Goal: Transaction & Acquisition: Book appointment/travel/reservation

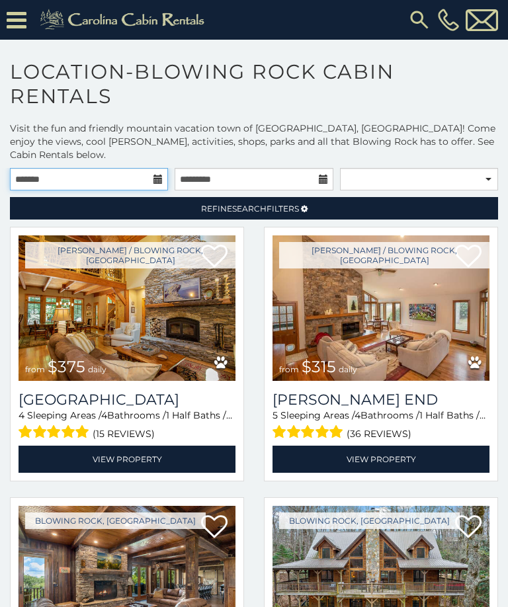
click at [151, 168] on input "text" at bounding box center [89, 179] width 158 height 22
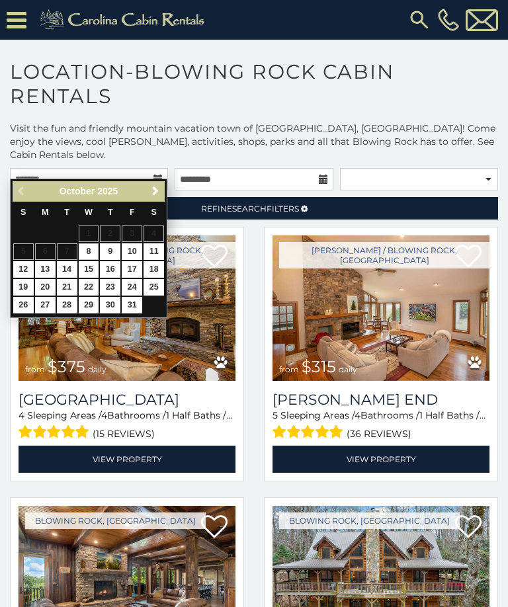
click at [158, 196] on span "Next" at bounding box center [155, 191] width 11 height 11
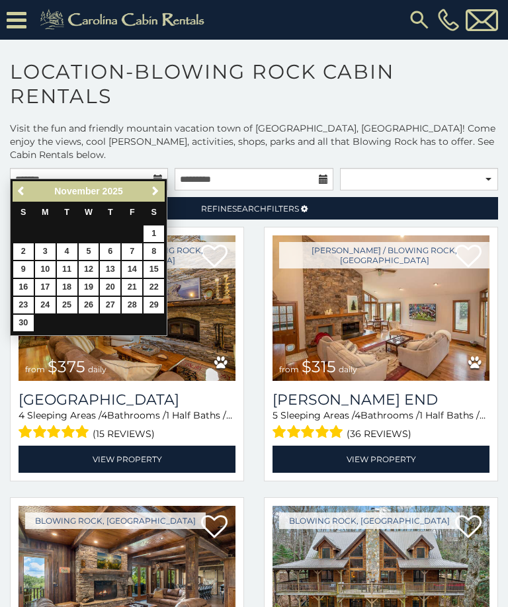
click at [157, 195] on span "Next" at bounding box center [155, 191] width 11 height 11
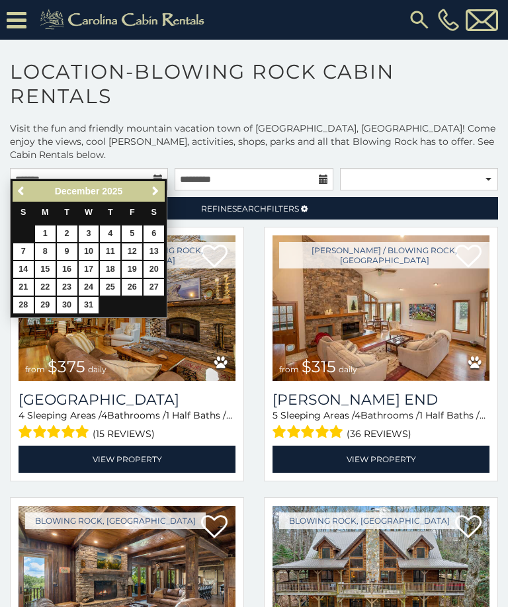
click at [135, 247] on link "12" at bounding box center [132, 252] width 21 height 17
type input "**********"
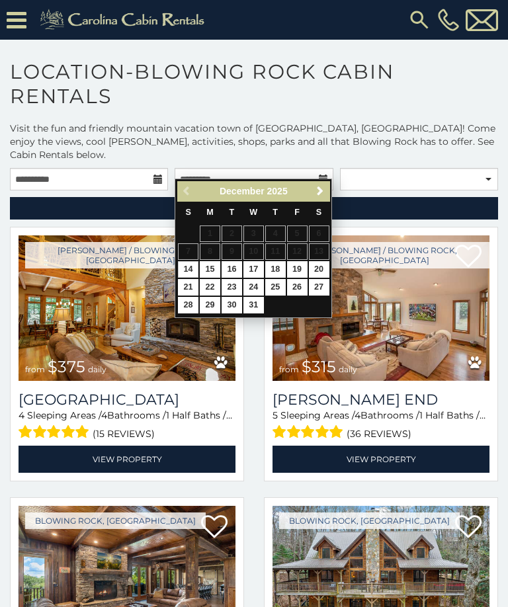
click at [212, 267] on link "15" at bounding box center [210, 269] width 21 height 17
type input "**********"
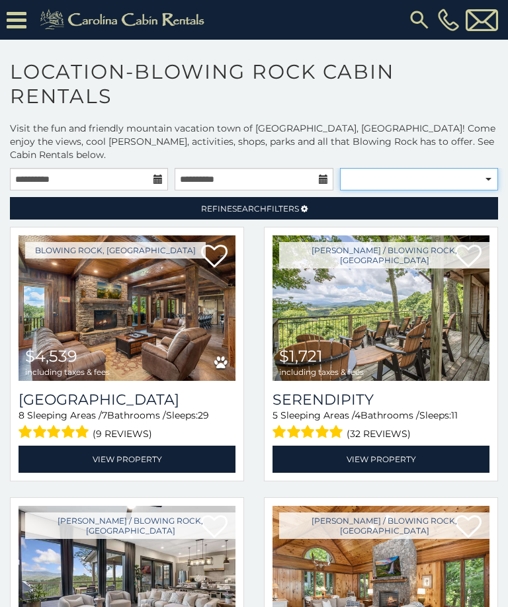
click at [495, 168] on select "**********" at bounding box center [419, 179] width 158 height 22
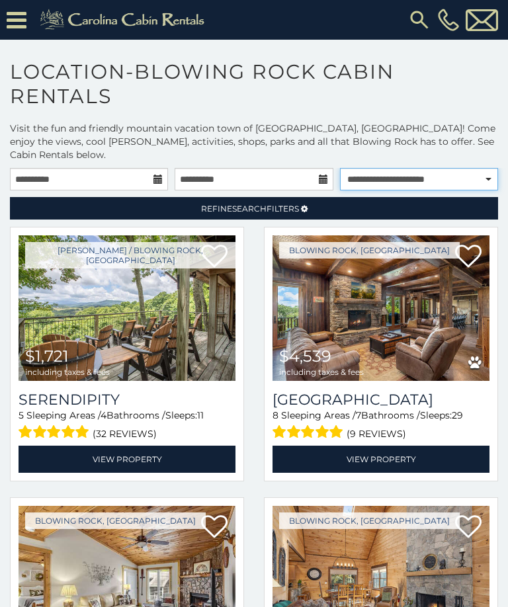
click at [490, 168] on select "**********" at bounding box center [419, 179] width 158 height 22
select select "*********"
click at [291, 204] on span "Refine Search Filters" at bounding box center [250, 209] width 98 height 10
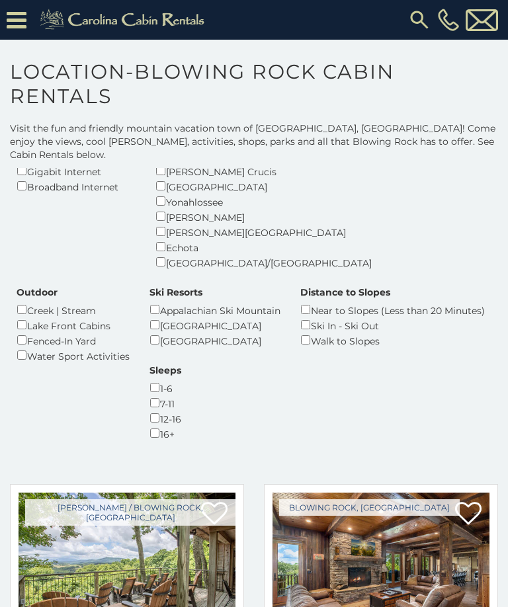
scroll to position [315, 0]
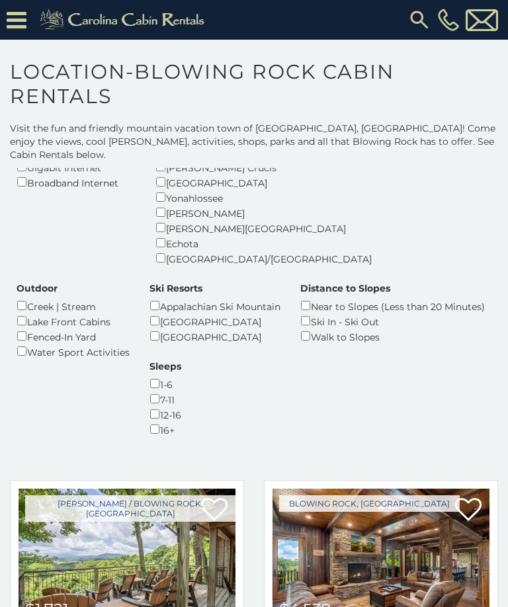
click at [181, 377] on div "1-6" at bounding box center [166, 384] width 32 height 15
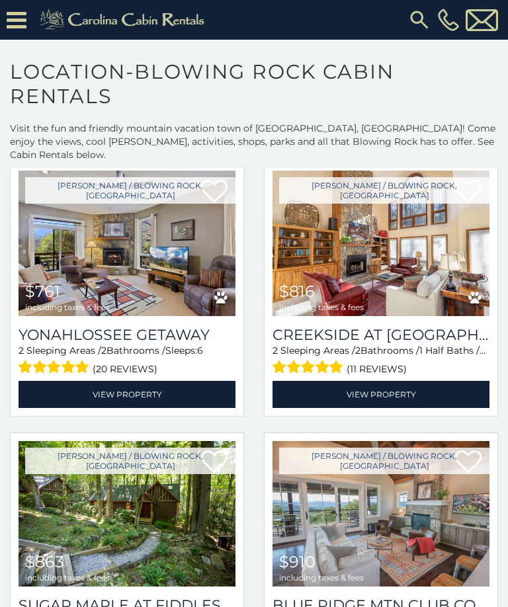
scroll to position [2807, 0]
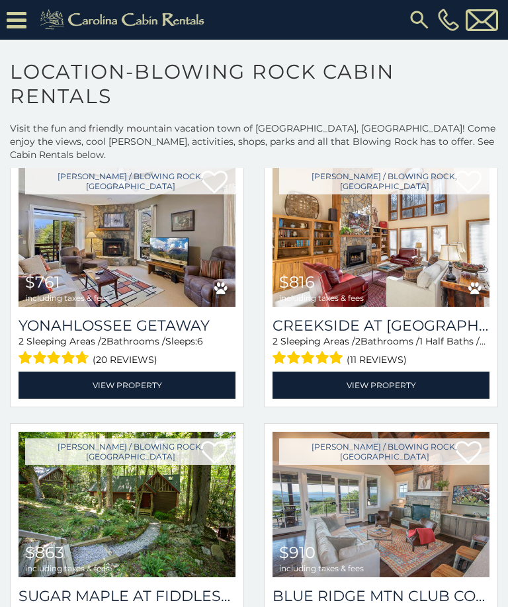
click at [134, 588] on h3 "Sugar Maple at Fiddlestix" at bounding box center [127, 597] width 217 height 18
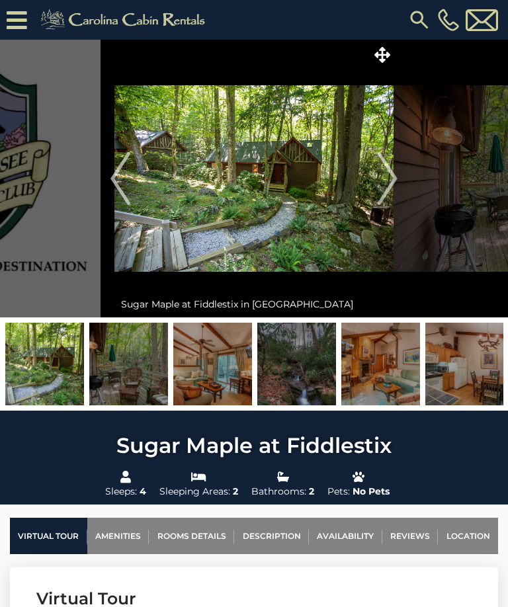
click at [394, 176] on img "Next" at bounding box center [388, 178] width 20 height 53
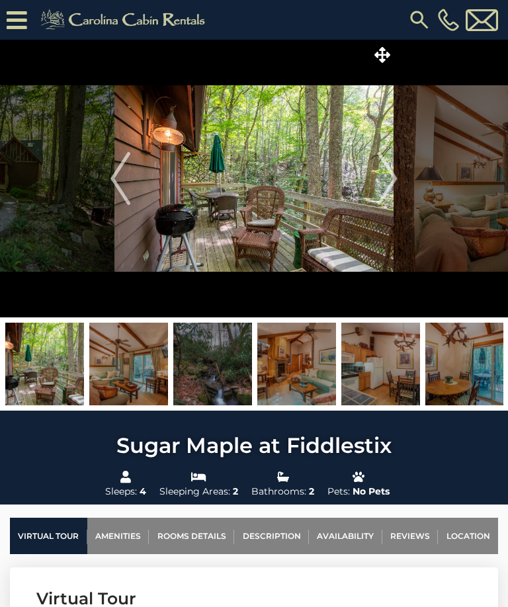
click at [388, 173] on img "Next" at bounding box center [388, 178] width 20 height 53
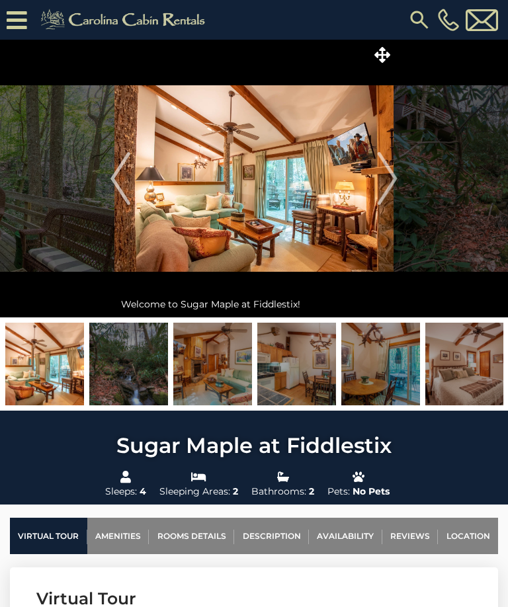
click at [123, 181] on img "Previous" at bounding box center [121, 178] width 20 height 53
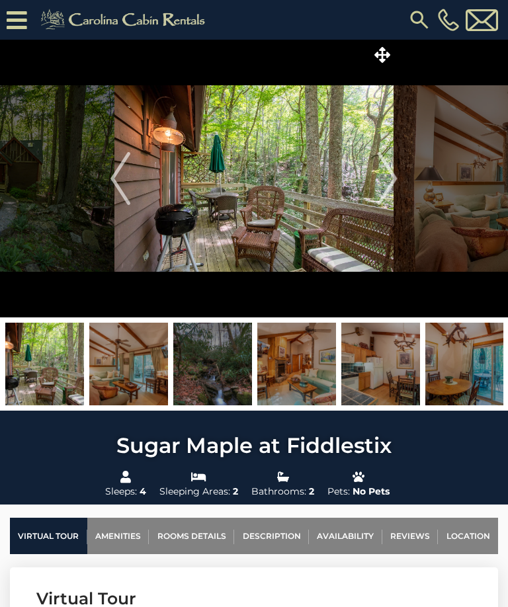
click at [395, 177] on img "Next" at bounding box center [388, 178] width 20 height 53
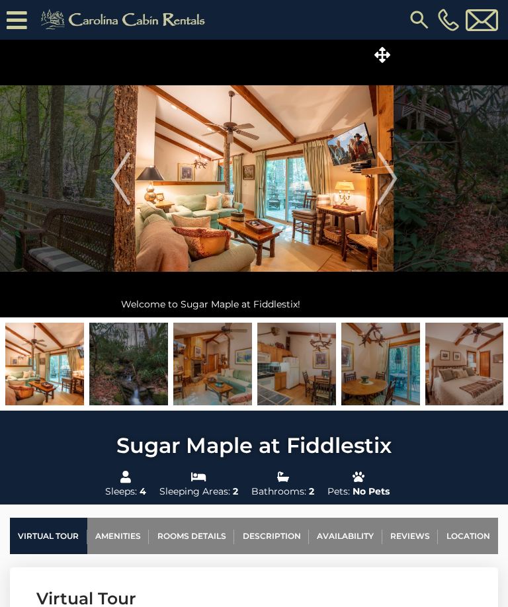
click at [392, 179] on img "Next" at bounding box center [388, 178] width 20 height 53
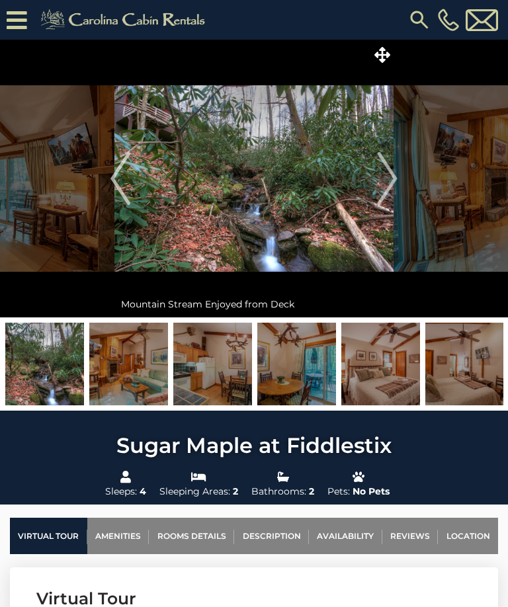
click at [391, 177] on img "Next" at bounding box center [388, 178] width 20 height 53
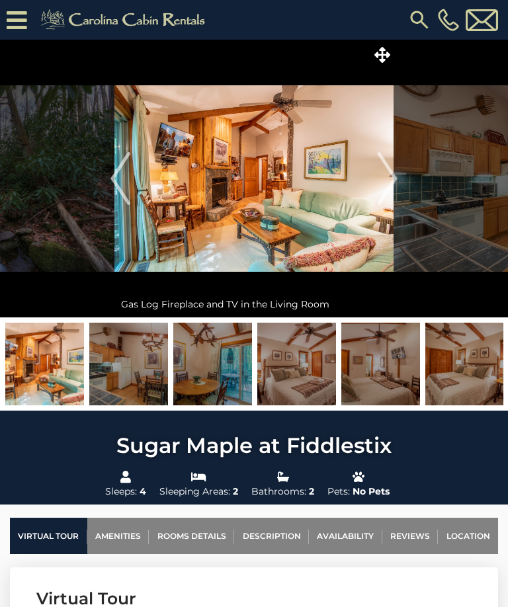
click at [395, 182] on img "Next" at bounding box center [388, 178] width 20 height 53
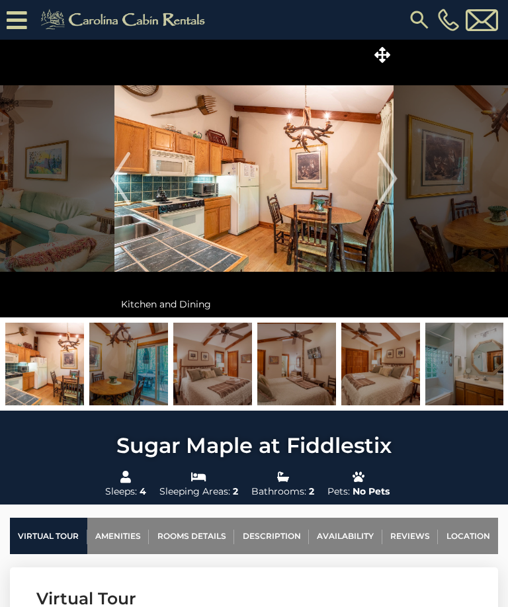
click at [393, 184] on img "Next" at bounding box center [388, 178] width 20 height 53
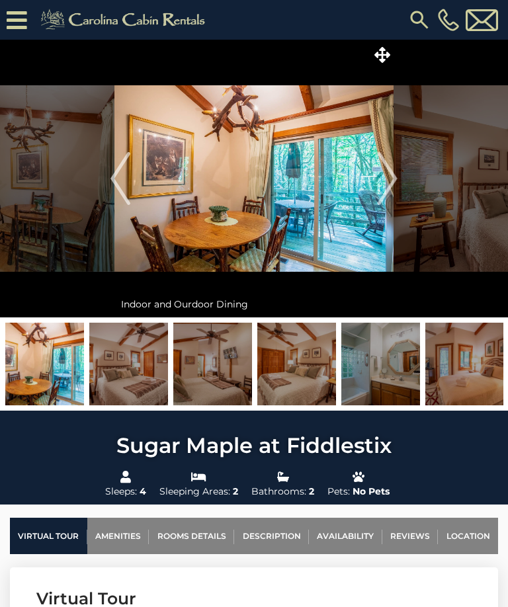
click at [398, 179] on img "Next" at bounding box center [388, 178] width 20 height 53
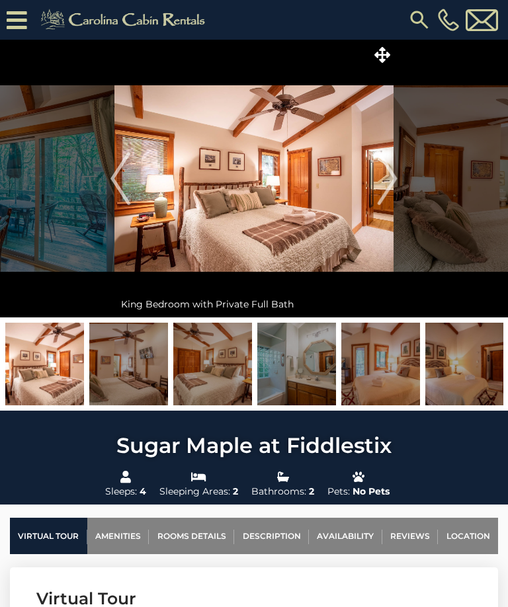
click at [396, 181] on img "Next" at bounding box center [388, 178] width 20 height 53
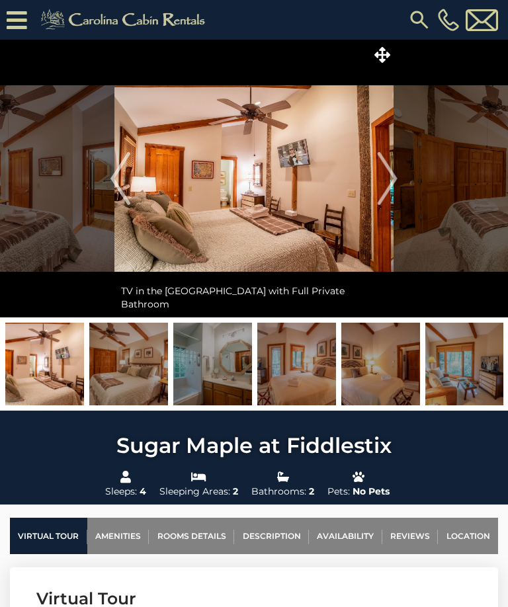
click at [392, 183] on img "Next" at bounding box center [388, 178] width 20 height 53
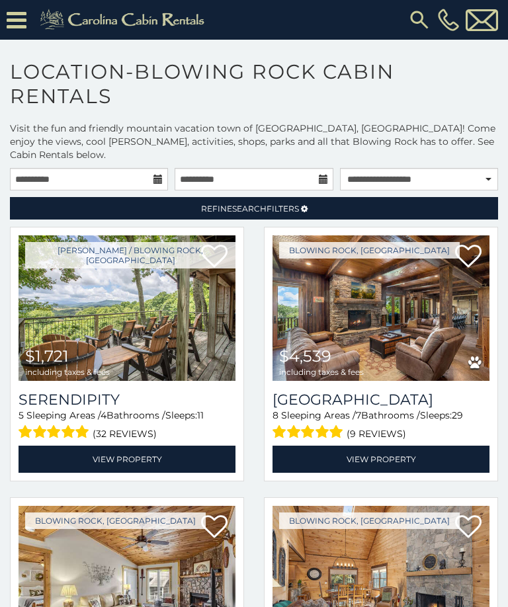
click at [268, 204] on span "Refine Search Filters" at bounding box center [250, 209] width 98 height 10
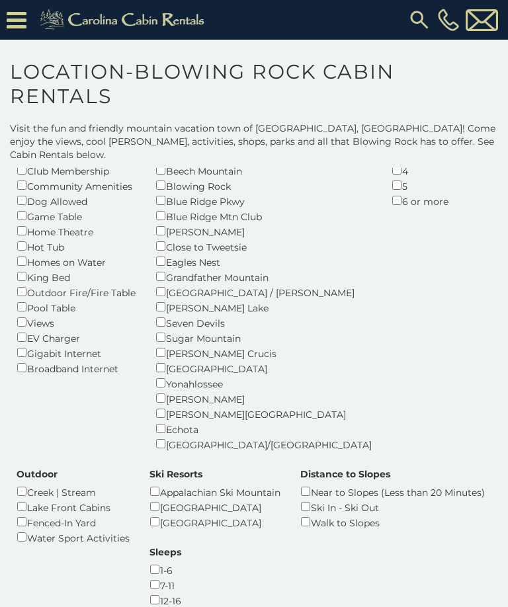
scroll to position [130, 0]
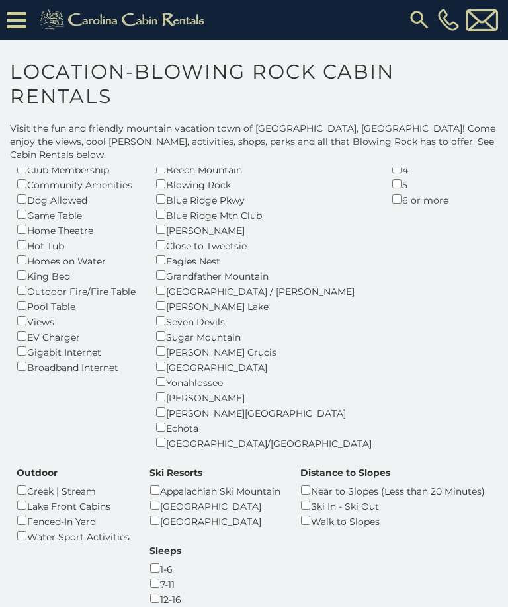
scroll to position [74, 0]
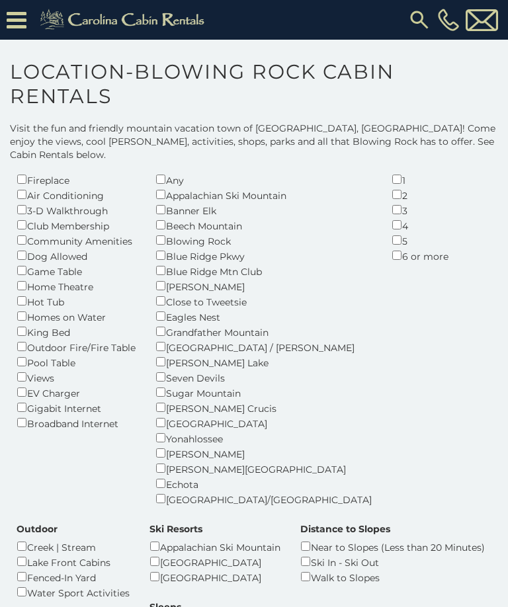
click at [31, 172] on div "Fireplace" at bounding box center [76, 179] width 119 height 15
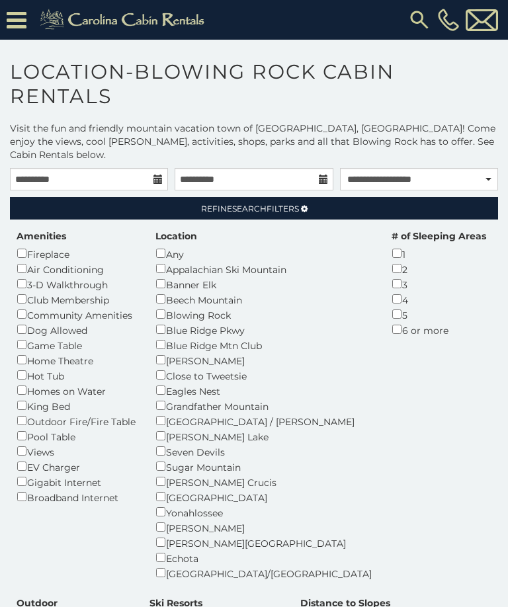
click at [270, 204] on span "Refine Search Filters" at bounding box center [250, 209] width 98 height 10
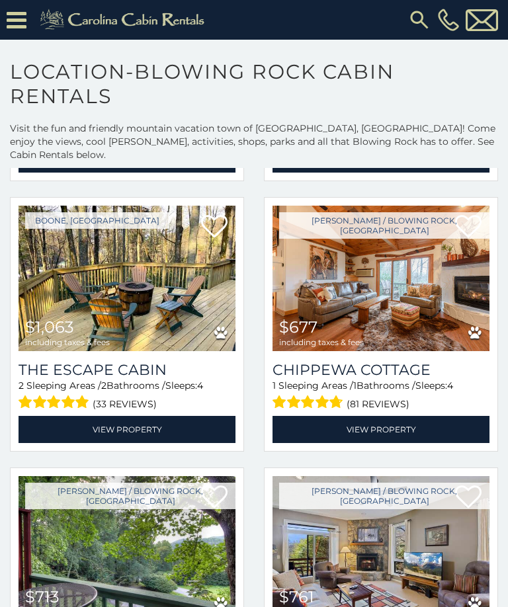
scroll to position [1641, 0]
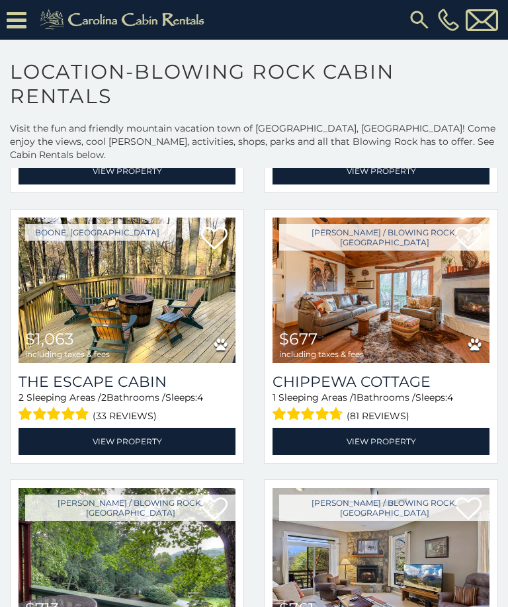
click at [109, 373] on h3 "The Escape Cabin" at bounding box center [127, 382] width 217 height 18
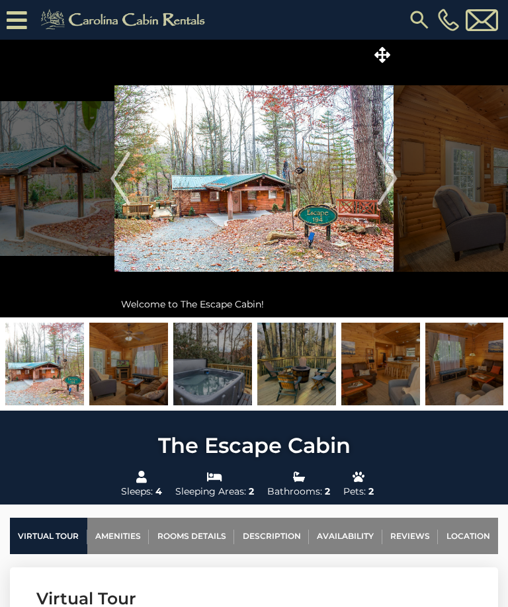
click at [392, 180] on img "Next" at bounding box center [388, 178] width 20 height 53
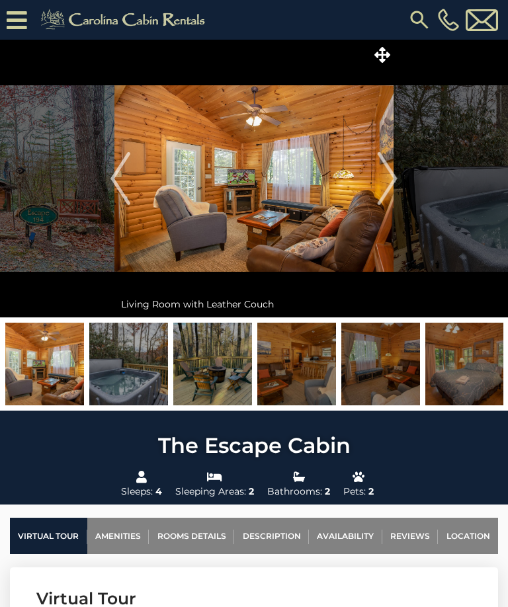
click at [392, 179] on img "Next" at bounding box center [388, 178] width 20 height 53
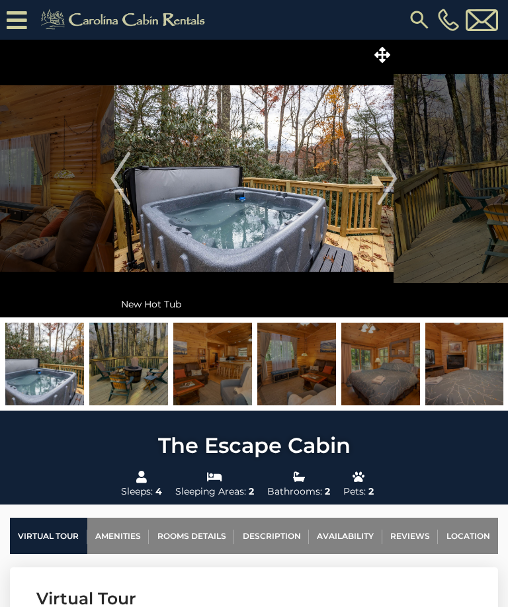
click at [396, 177] on img "Next" at bounding box center [388, 178] width 20 height 53
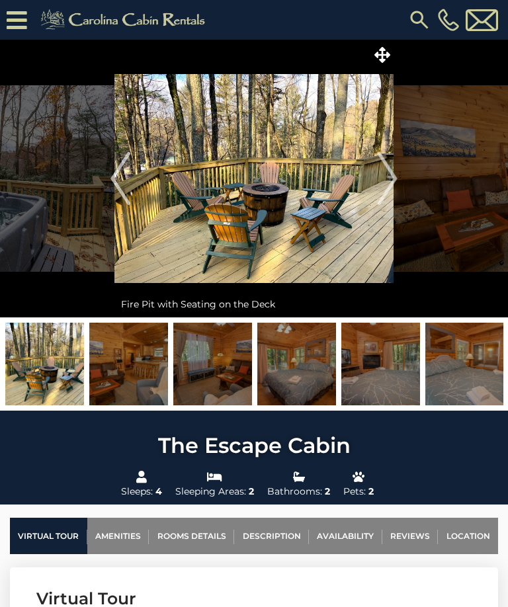
click at [396, 180] on img "Next" at bounding box center [388, 178] width 20 height 53
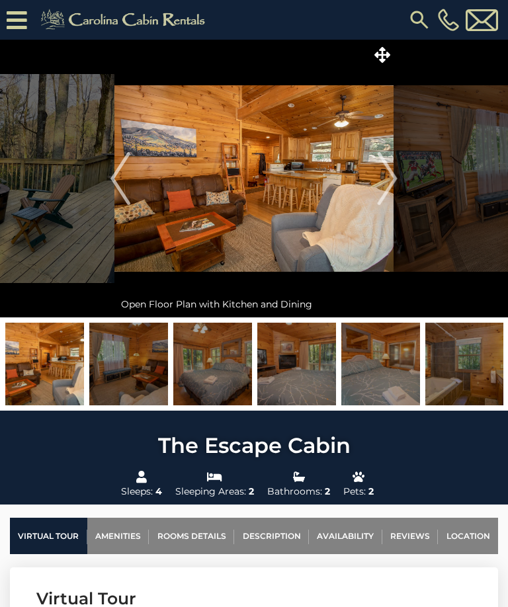
click at [395, 179] on img "Next" at bounding box center [388, 178] width 20 height 53
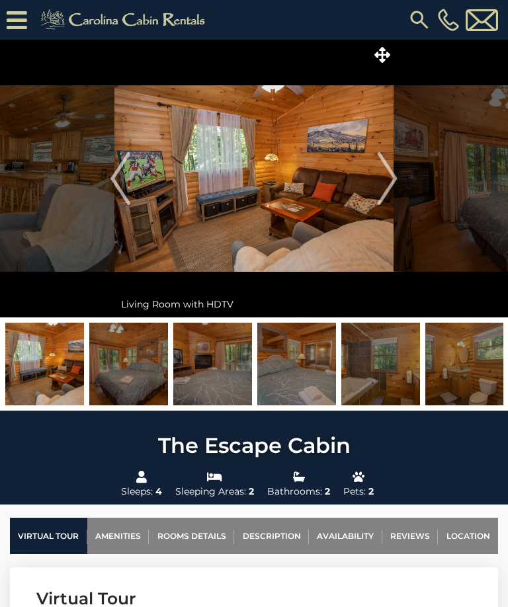
click at [396, 179] on img "Next" at bounding box center [388, 178] width 20 height 53
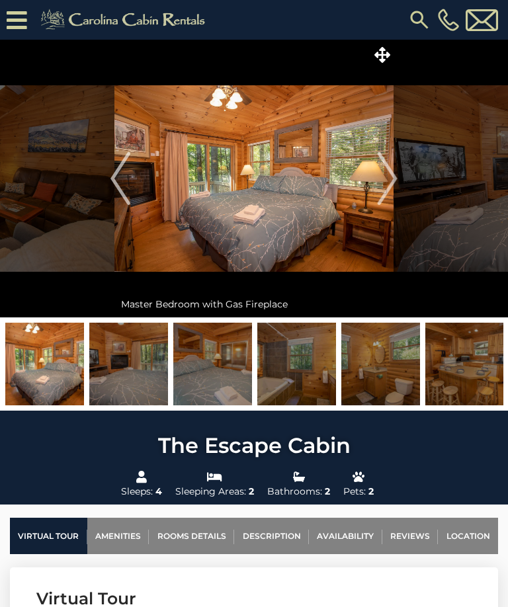
click at [392, 174] on img "Next" at bounding box center [388, 178] width 20 height 53
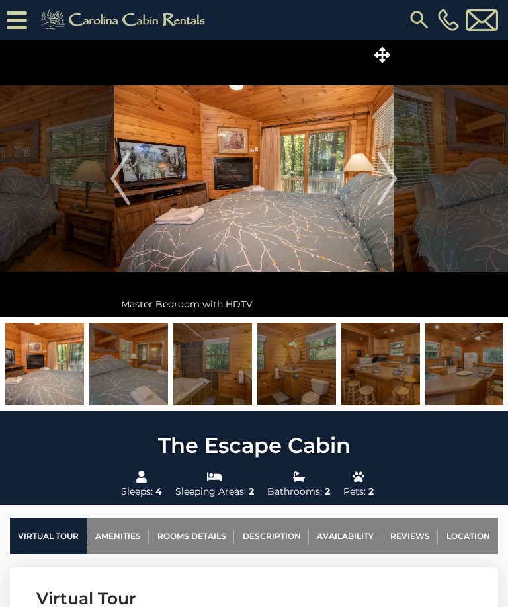
click at [395, 179] on img "Next" at bounding box center [388, 178] width 20 height 53
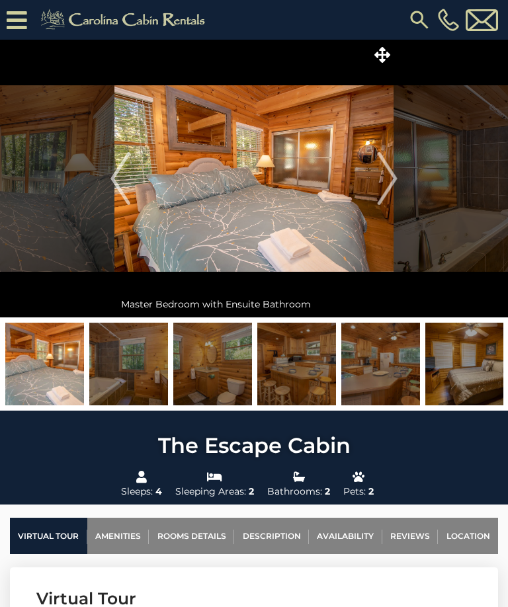
click at [390, 185] on img "Next" at bounding box center [388, 178] width 20 height 53
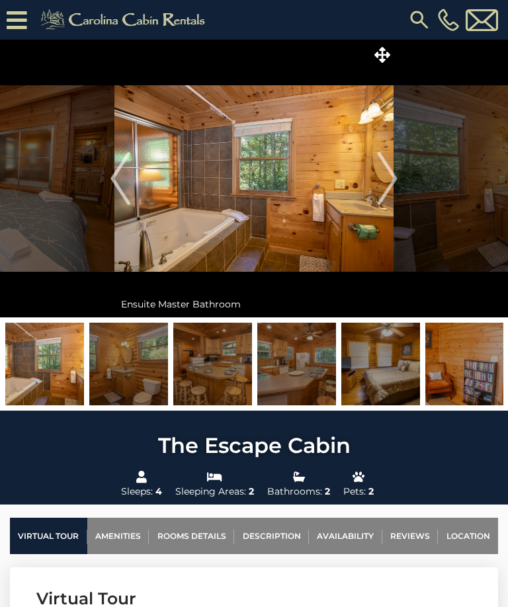
click at [393, 182] on img "Next" at bounding box center [388, 178] width 20 height 53
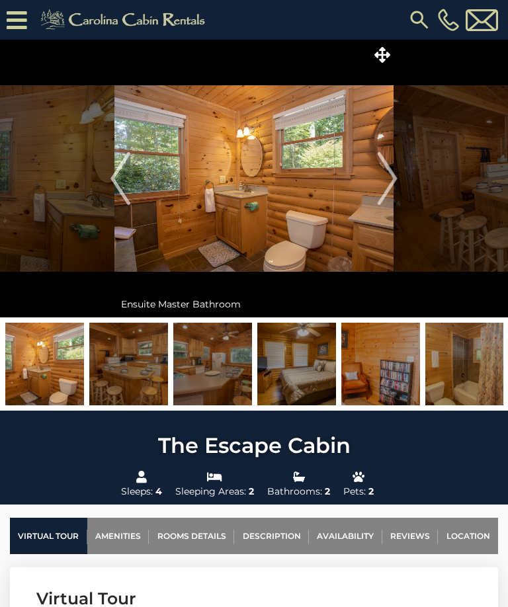
click at [393, 179] on img "Next" at bounding box center [388, 178] width 20 height 53
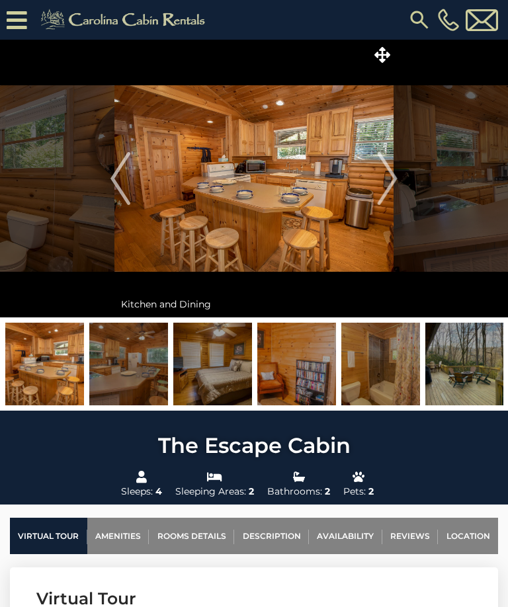
click at [397, 178] on img "Next" at bounding box center [388, 178] width 20 height 53
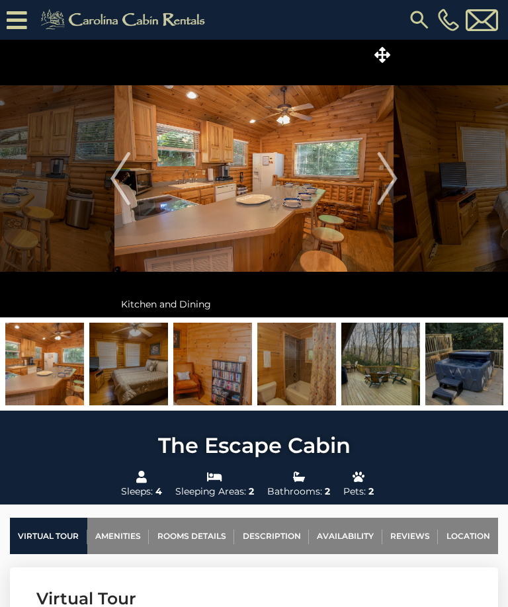
click at [392, 184] on img "Next" at bounding box center [388, 178] width 20 height 53
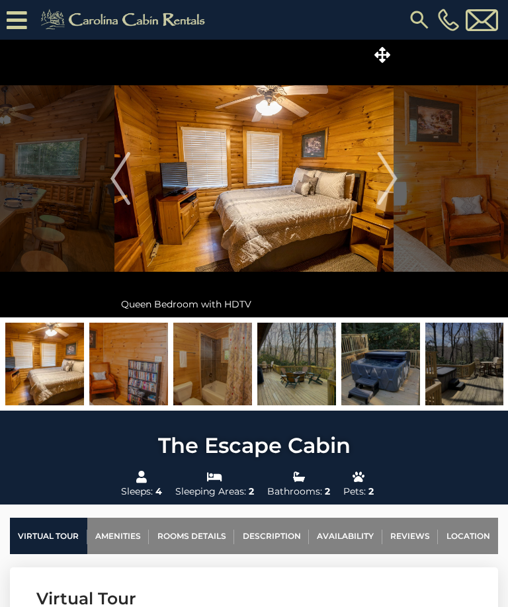
click at [392, 177] on img "Next" at bounding box center [388, 178] width 20 height 53
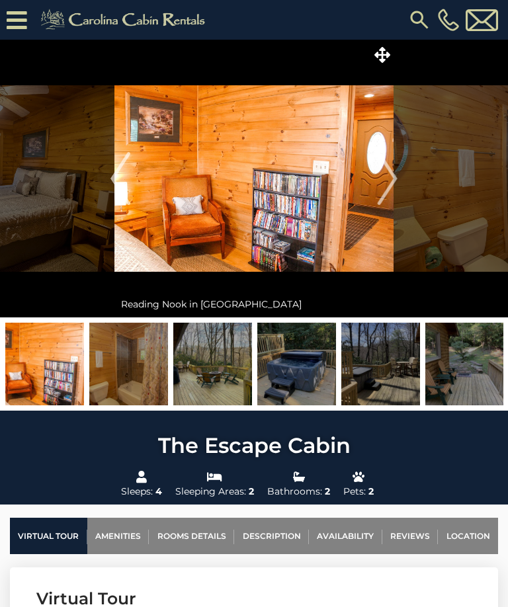
click at [392, 184] on img "Next" at bounding box center [388, 178] width 20 height 53
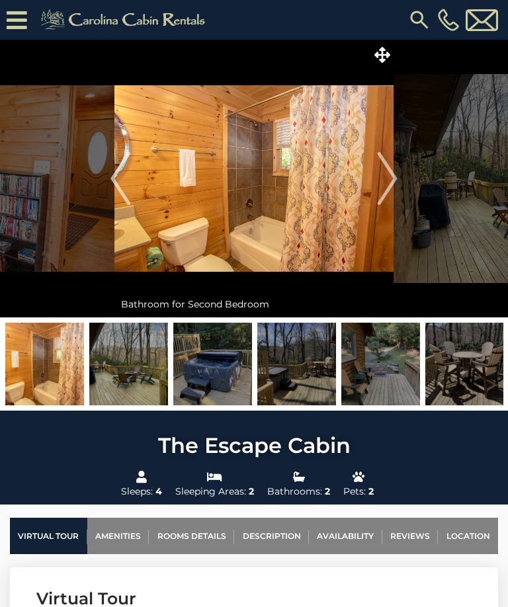
click at [396, 187] on img "Next" at bounding box center [388, 178] width 20 height 53
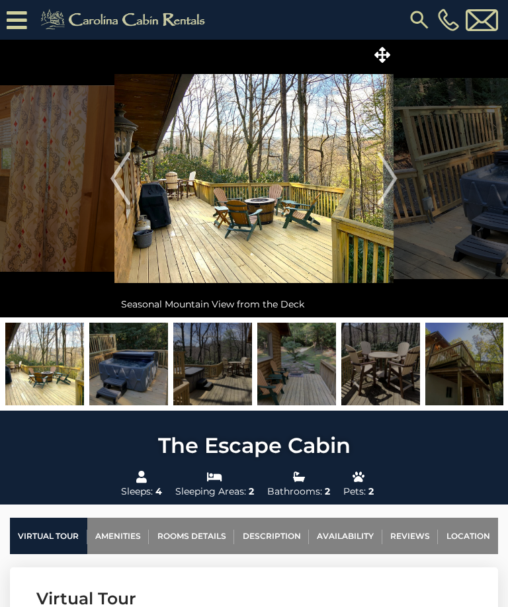
click at [394, 182] on img "Next" at bounding box center [388, 178] width 20 height 53
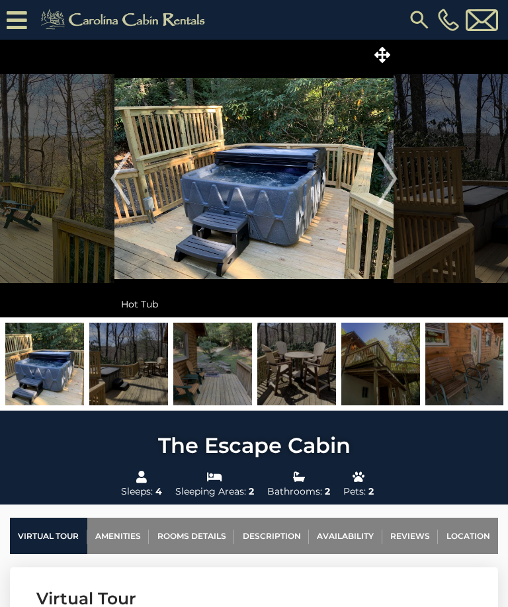
click at [393, 180] on img "Next" at bounding box center [388, 178] width 20 height 53
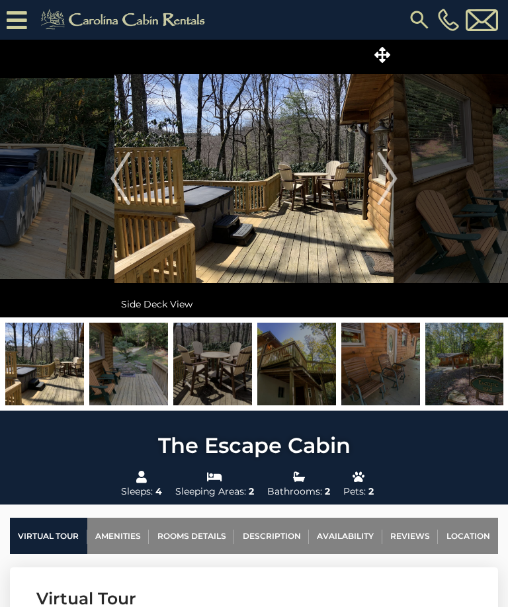
click at [394, 181] on img "Next" at bounding box center [388, 178] width 20 height 53
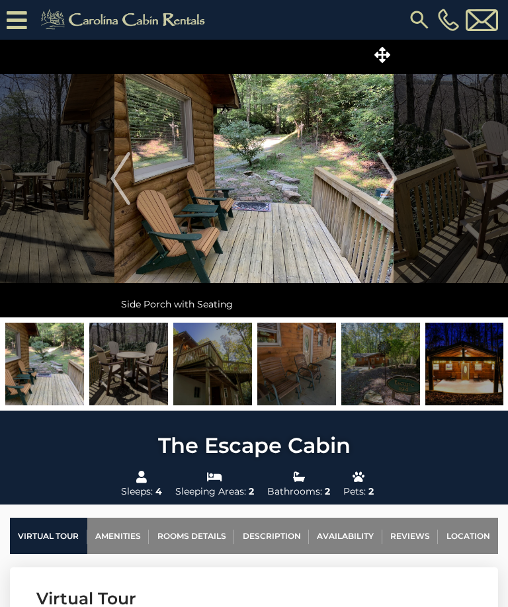
click at [390, 181] on img "Next" at bounding box center [388, 178] width 20 height 53
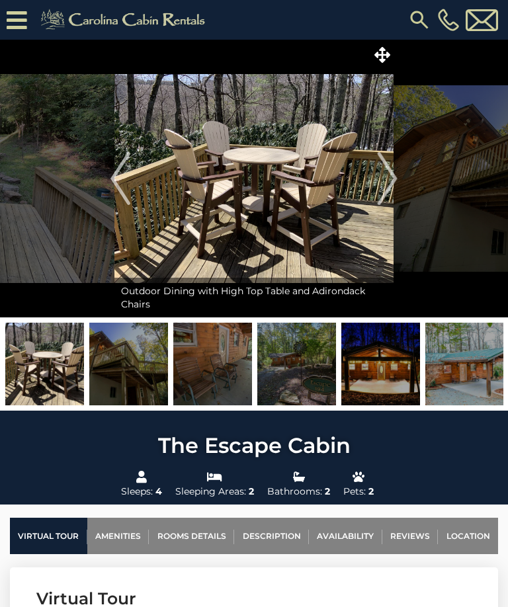
click at [394, 179] on img "Next" at bounding box center [388, 178] width 20 height 53
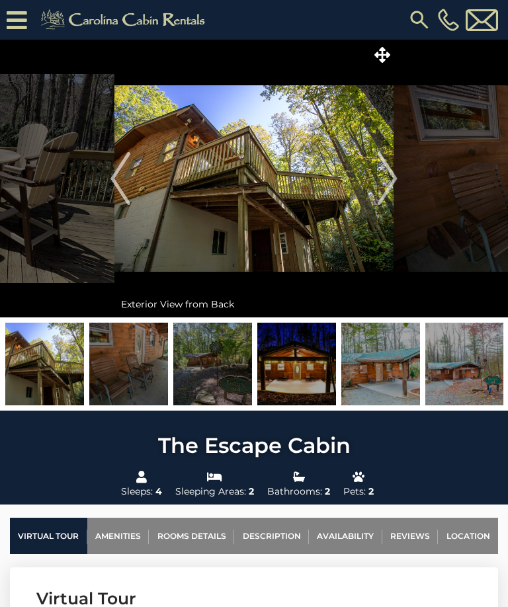
click at [392, 181] on img "Next" at bounding box center [388, 178] width 20 height 53
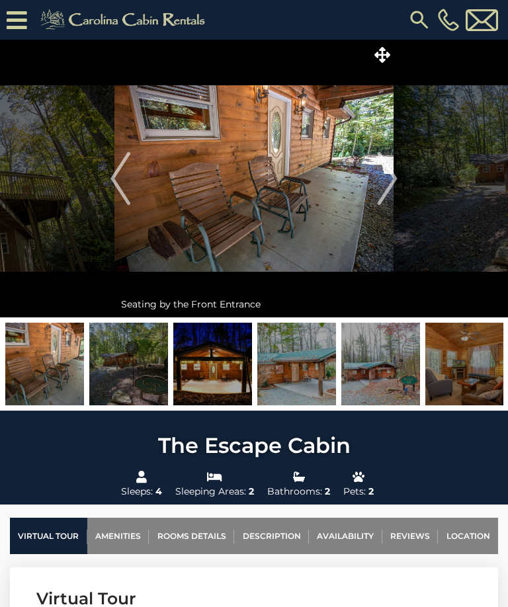
click at [398, 178] on img "Next" at bounding box center [388, 178] width 20 height 53
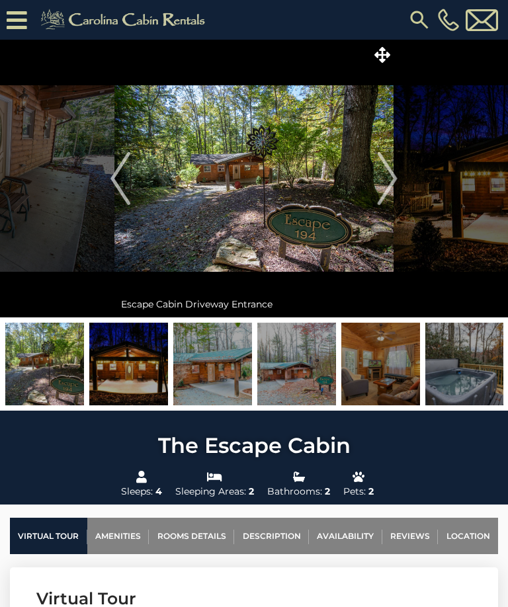
click at [394, 177] on img "Next" at bounding box center [388, 178] width 20 height 53
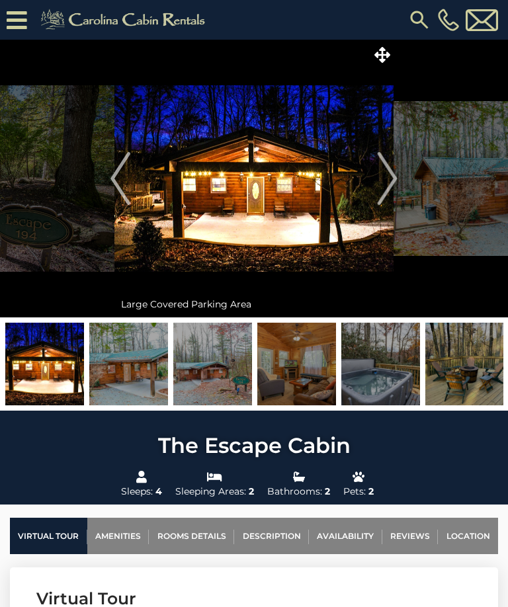
click at [398, 181] on img "Next" at bounding box center [388, 178] width 20 height 53
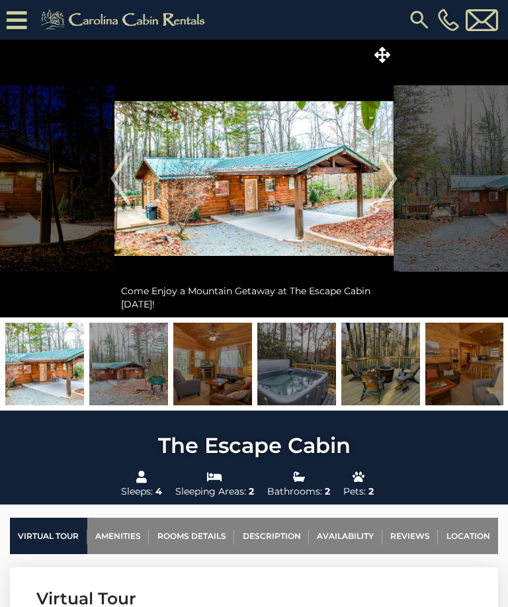
click at [398, 177] on img "Next" at bounding box center [388, 178] width 20 height 53
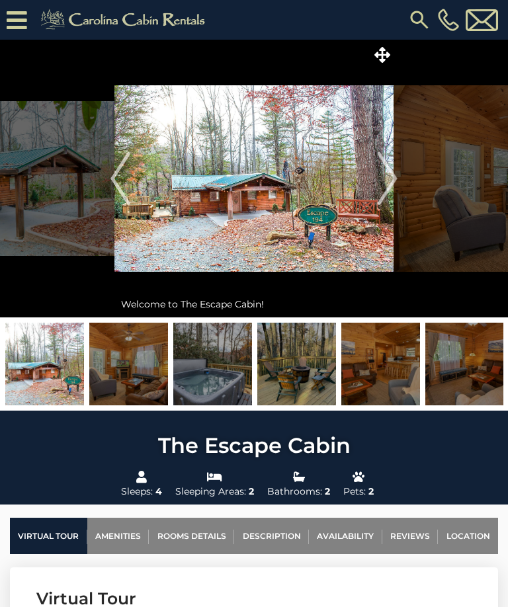
click at [394, 181] on img "Next" at bounding box center [388, 178] width 20 height 53
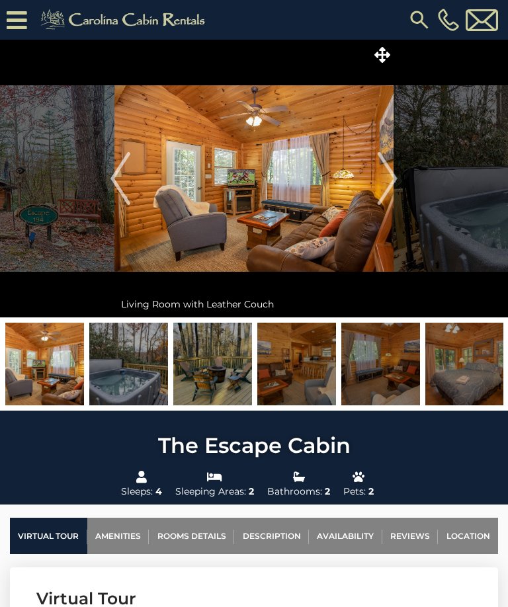
click at [388, 184] on img "Next" at bounding box center [388, 178] width 20 height 53
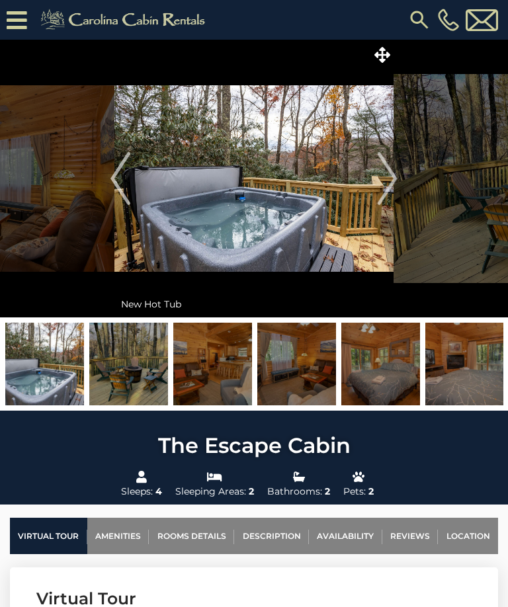
click at [394, 183] on img "Next" at bounding box center [388, 178] width 20 height 53
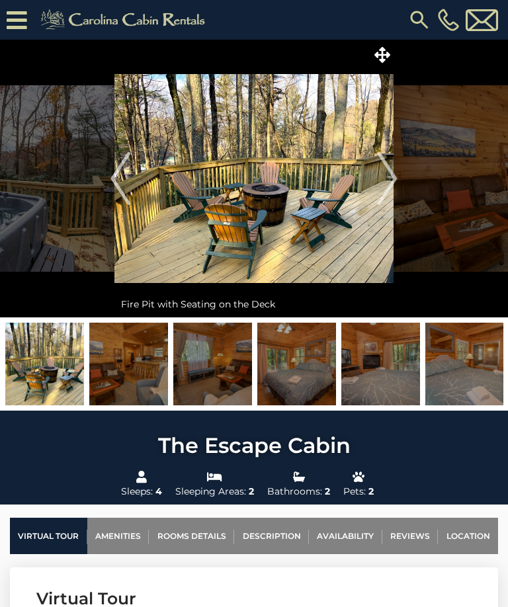
click at [394, 187] on img "Next" at bounding box center [388, 178] width 20 height 53
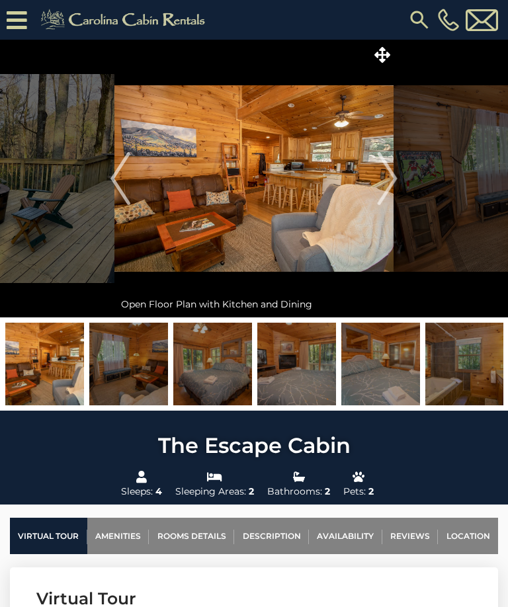
click at [395, 189] on img "Next" at bounding box center [388, 178] width 20 height 53
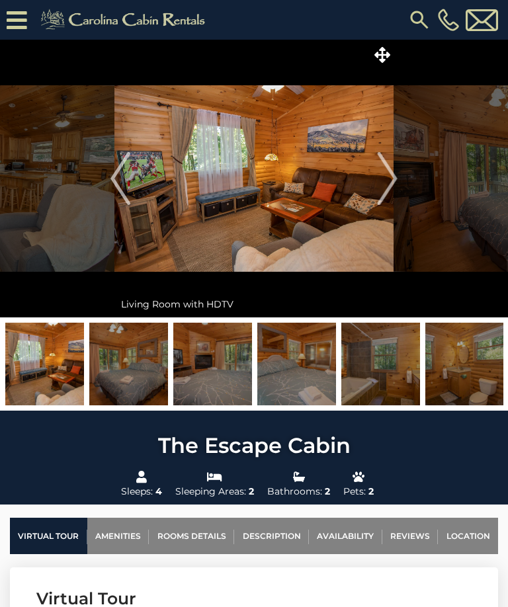
click at [394, 181] on img "Next" at bounding box center [388, 178] width 20 height 53
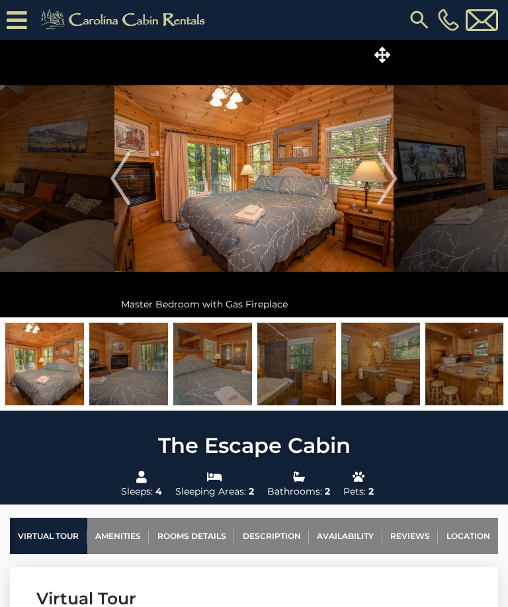
click at [395, 179] on img "Next" at bounding box center [388, 178] width 20 height 53
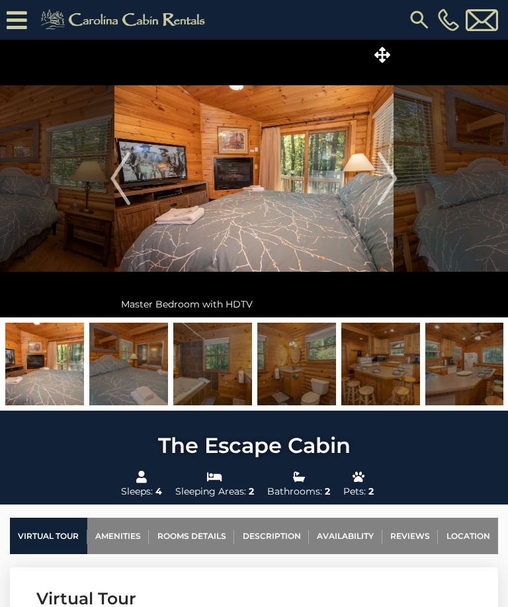
click at [394, 183] on img "Next" at bounding box center [388, 178] width 20 height 53
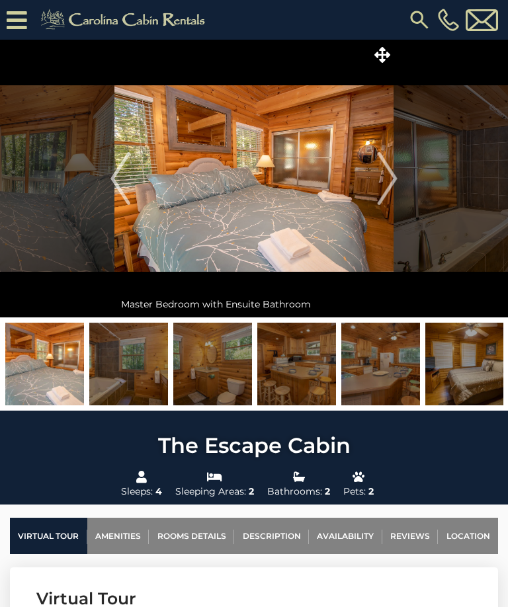
click at [396, 178] on img "Next" at bounding box center [388, 178] width 20 height 53
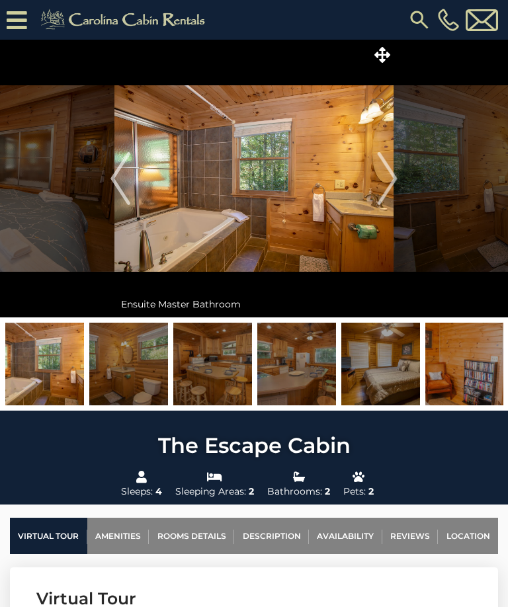
click at [394, 179] on img "Next" at bounding box center [388, 178] width 20 height 53
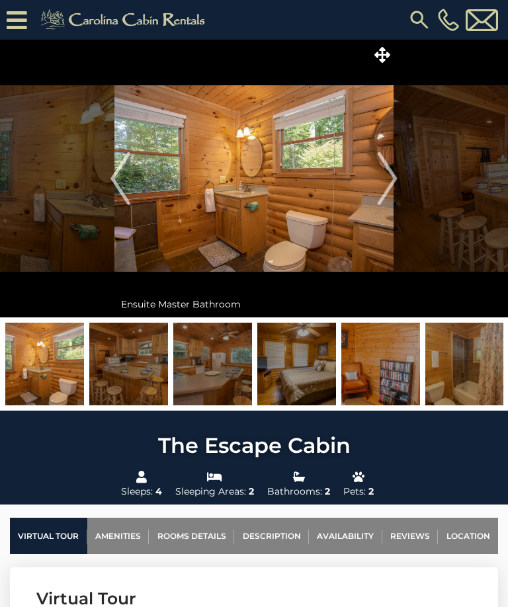
click at [392, 181] on img "Next" at bounding box center [388, 178] width 20 height 53
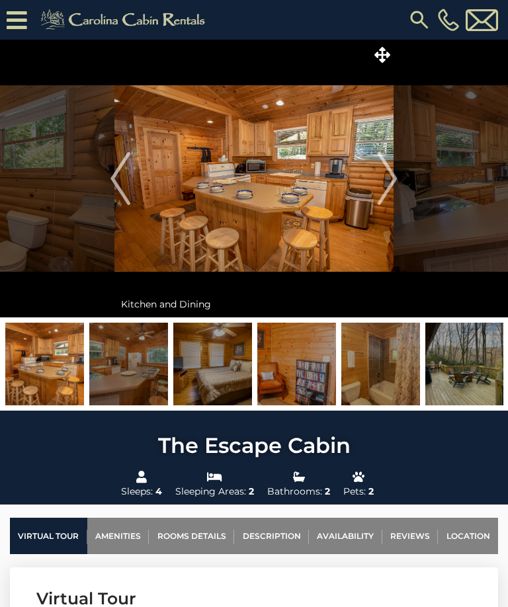
click at [396, 181] on img "Next" at bounding box center [388, 178] width 20 height 53
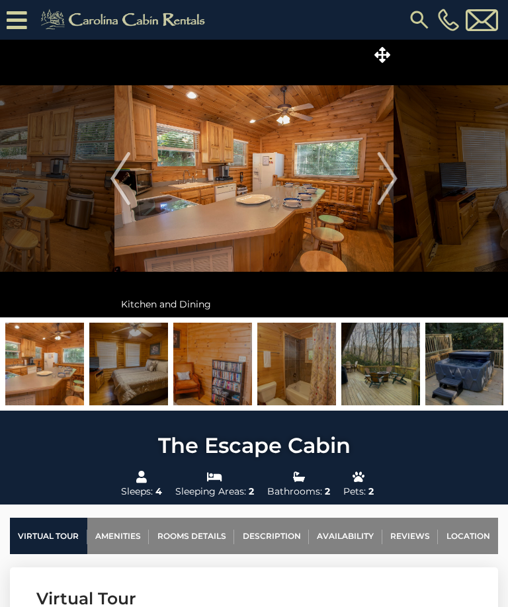
click at [396, 182] on img "Next" at bounding box center [388, 178] width 20 height 53
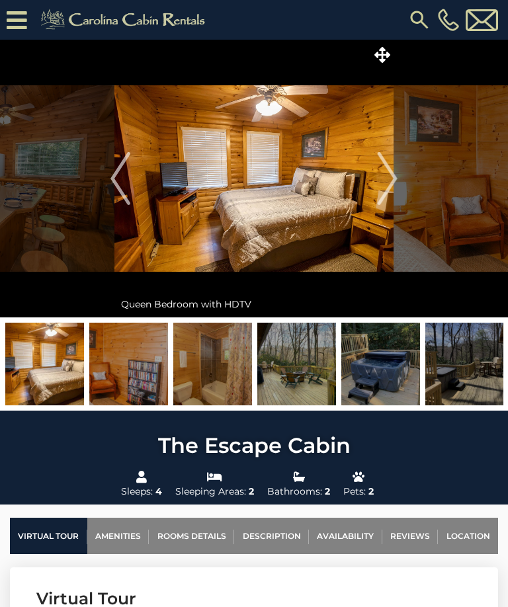
click at [396, 187] on img "Next" at bounding box center [388, 178] width 20 height 53
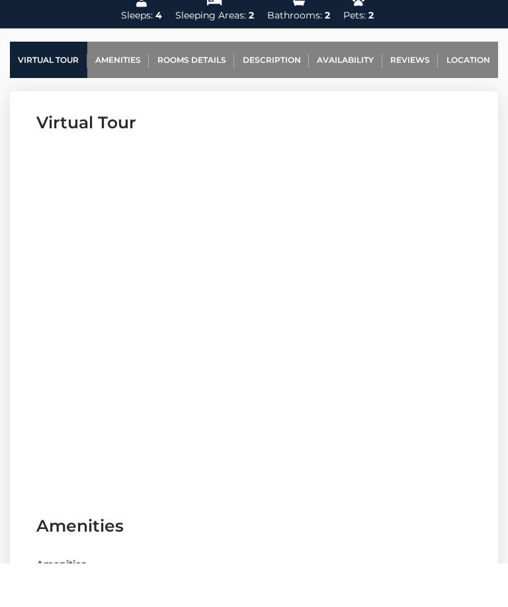
scroll to position [503, 0]
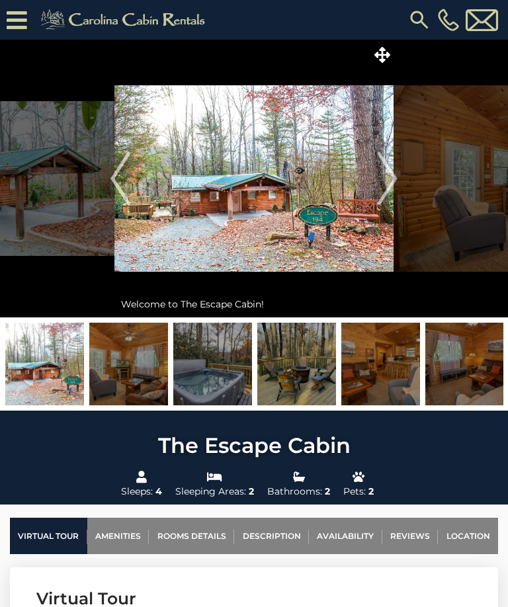
click at [394, 181] on img "Next" at bounding box center [388, 178] width 20 height 53
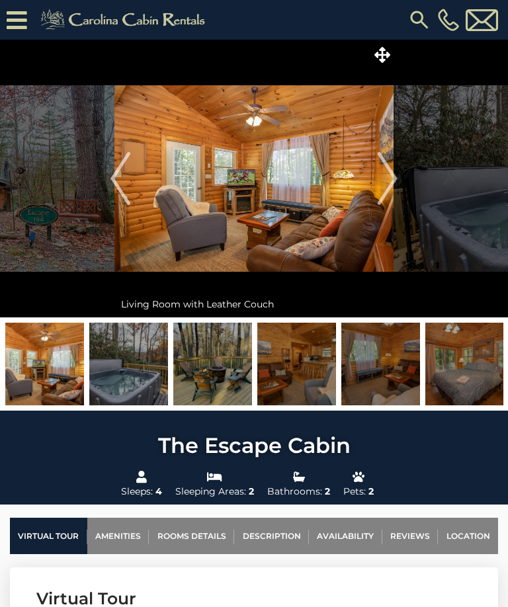
click at [394, 179] on img "Next" at bounding box center [388, 178] width 20 height 53
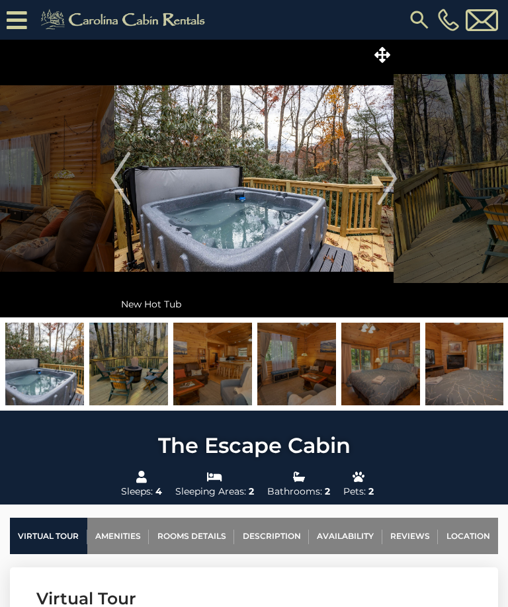
click at [398, 184] on img "Next" at bounding box center [388, 178] width 20 height 53
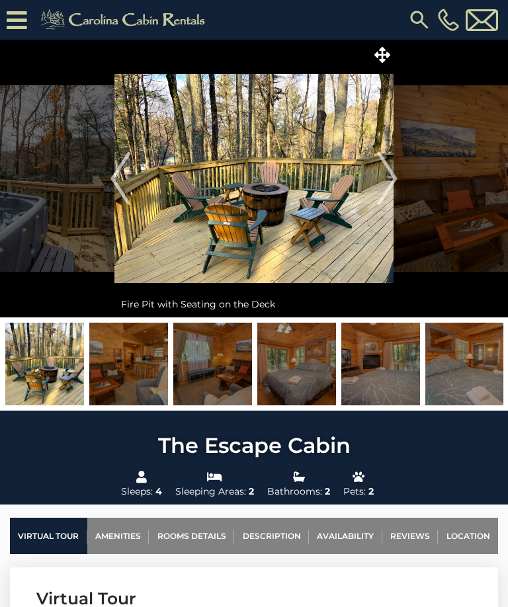
click at [397, 187] on img "Next" at bounding box center [388, 178] width 20 height 53
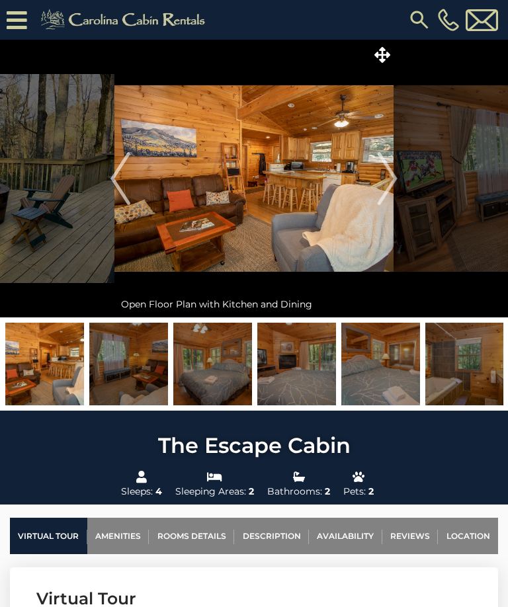
click at [398, 181] on img "Next" at bounding box center [388, 178] width 20 height 53
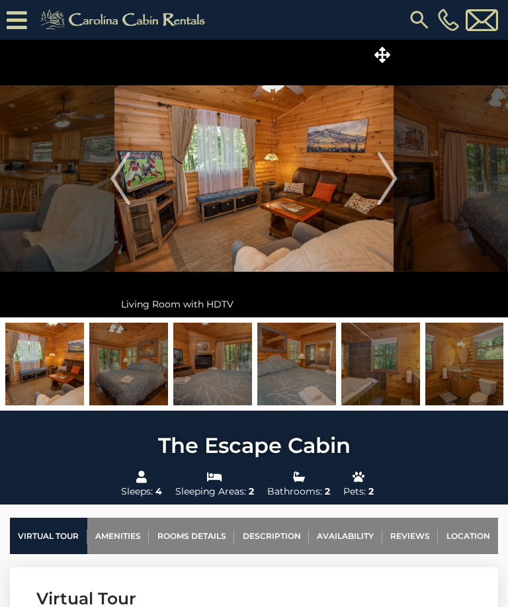
click at [390, 187] on img "Next" at bounding box center [388, 178] width 20 height 53
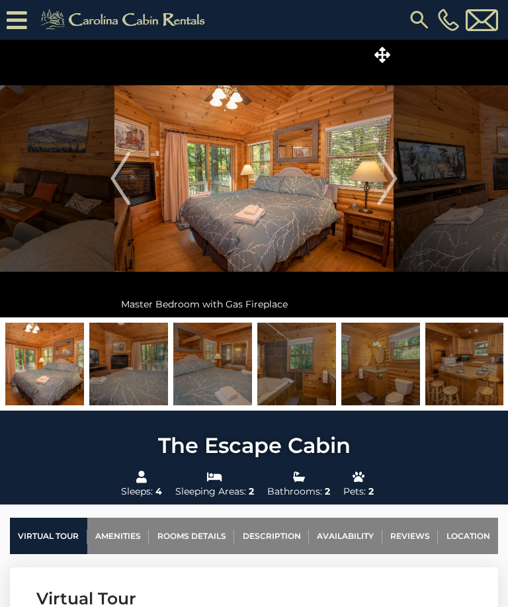
click at [394, 191] on img "Next" at bounding box center [388, 178] width 20 height 53
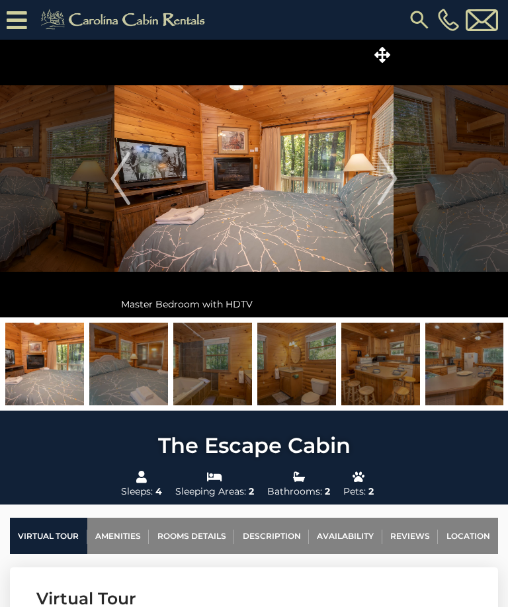
click at [394, 175] on img "Next" at bounding box center [388, 178] width 20 height 53
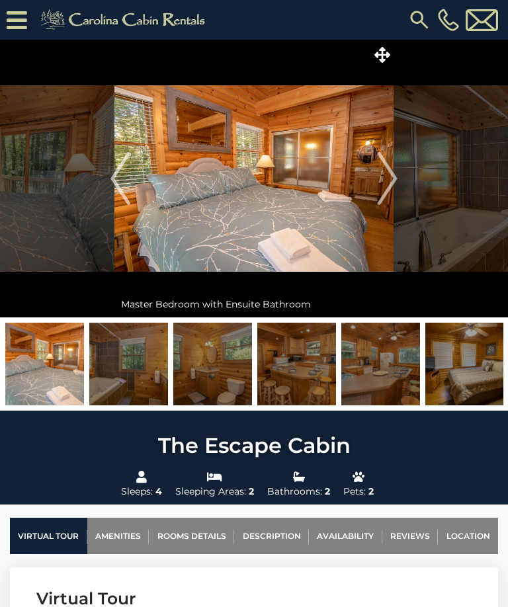
click at [397, 177] on img "Next" at bounding box center [388, 178] width 20 height 53
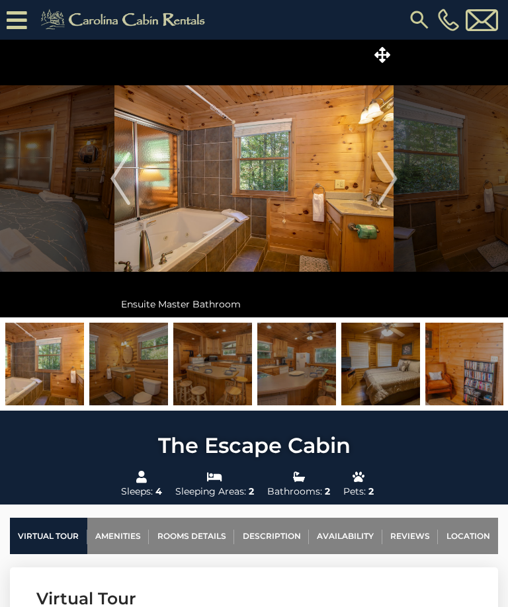
click at [392, 177] on img "Next" at bounding box center [388, 178] width 20 height 53
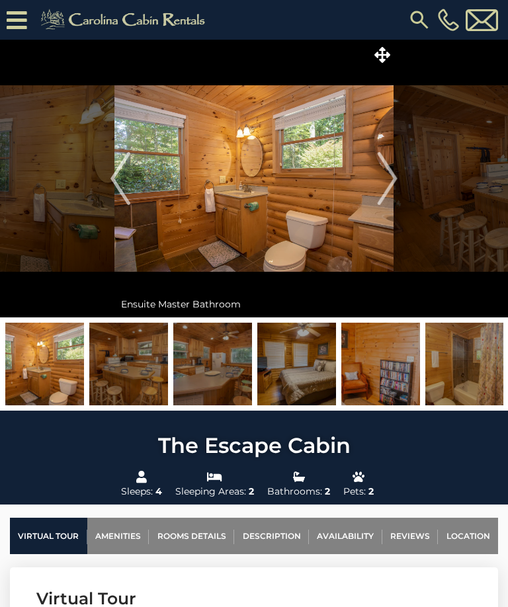
click at [394, 175] on img "Next" at bounding box center [388, 178] width 20 height 53
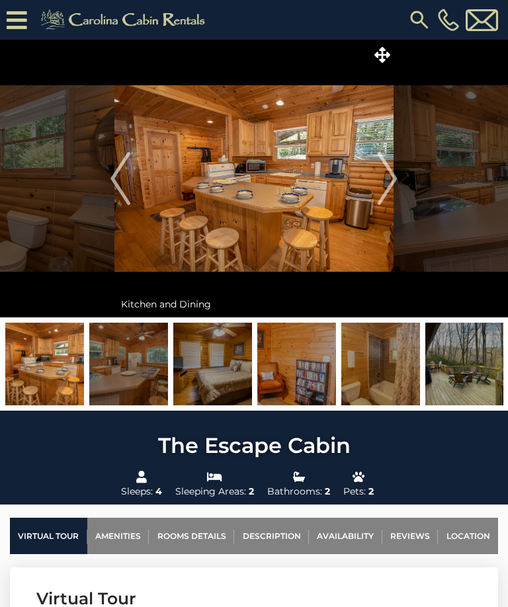
click at [395, 179] on img "Next" at bounding box center [388, 178] width 20 height 53
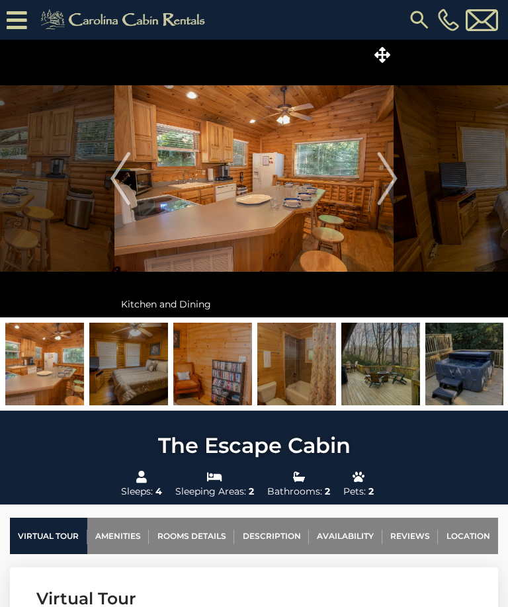
click at [395, 179] on img "Next" at bounding box center [388, 178] width 20 height 53
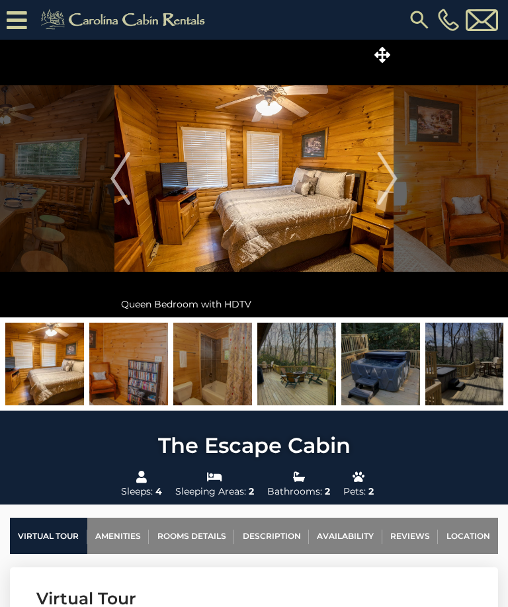
click at [396, 177] on img "Next" at bounding box center [388, 178] width 20 height 53
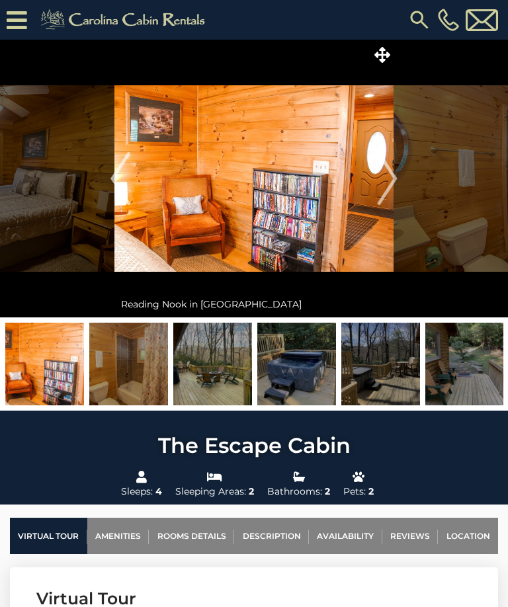
click at [397, 191] on img "Next" at bounding box center [388, 178] width 20 height 53
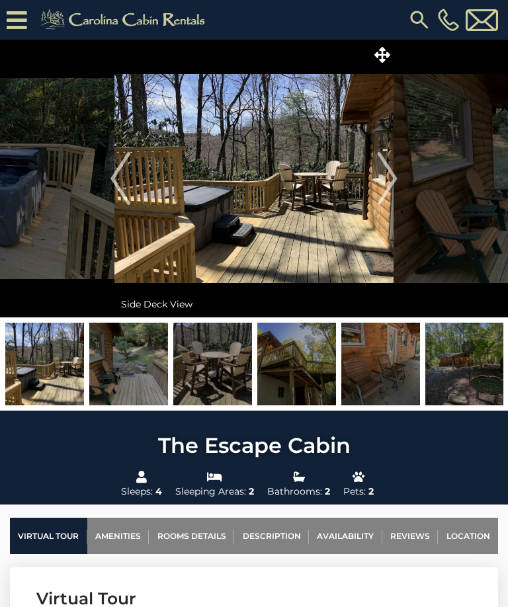
click at [402, 378] on img at bounding box center [380, 364] width 79 height 83
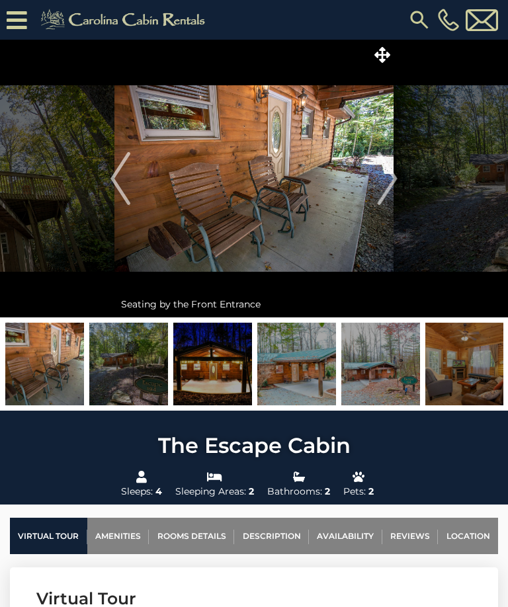
click at [313, 378] on img at bounding box center [296, 364] width 79 height 83
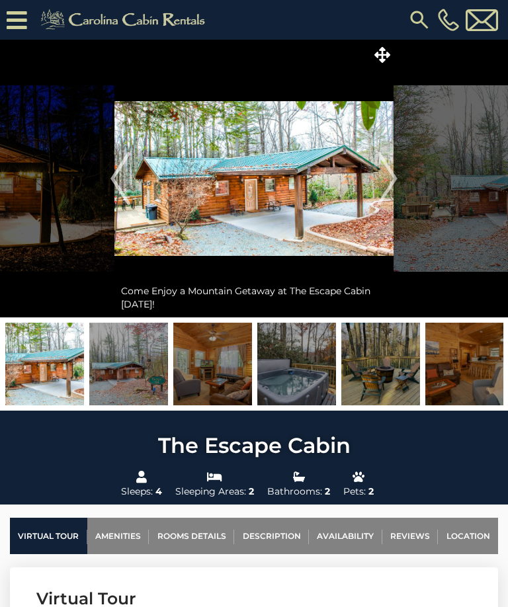
click at [387, 179] on img "Next" at bounding box center [388, 178] width 20 height 53
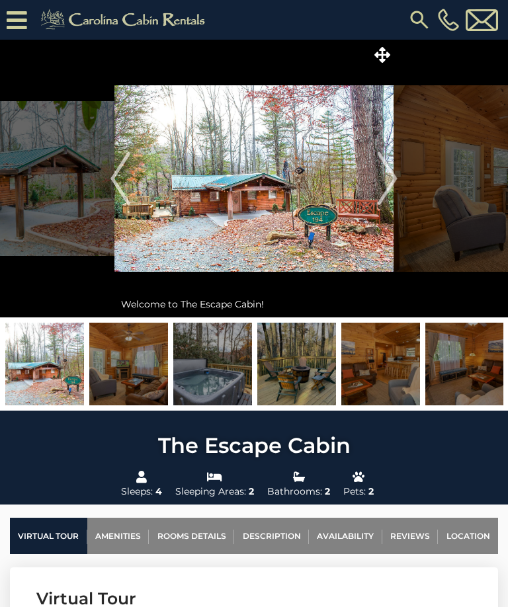
click at [384, 192] on img "Next" at bounding box center [388, 178] width 20 height 53
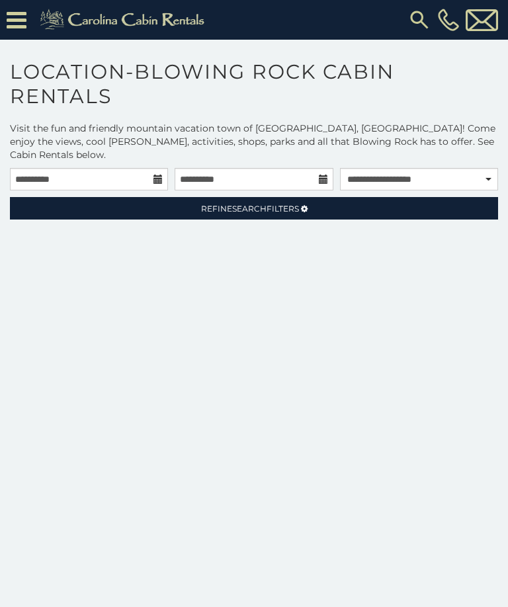
click at [308, 476] on div "**********" at bounding box center [254, 400] width 508 height 465
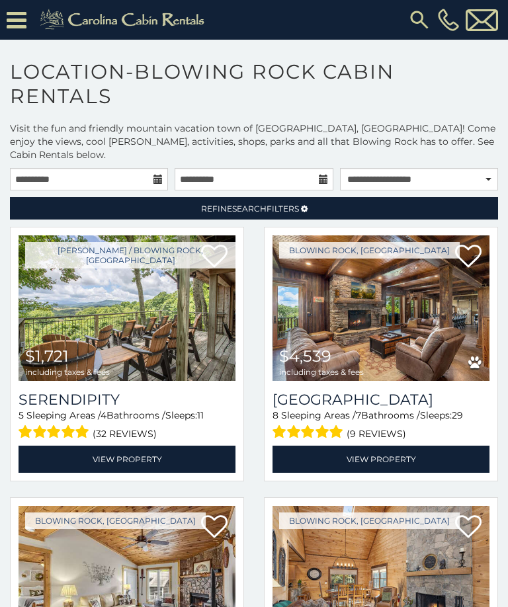
scroll to position [-79, 0]
